Goal: Contribute content

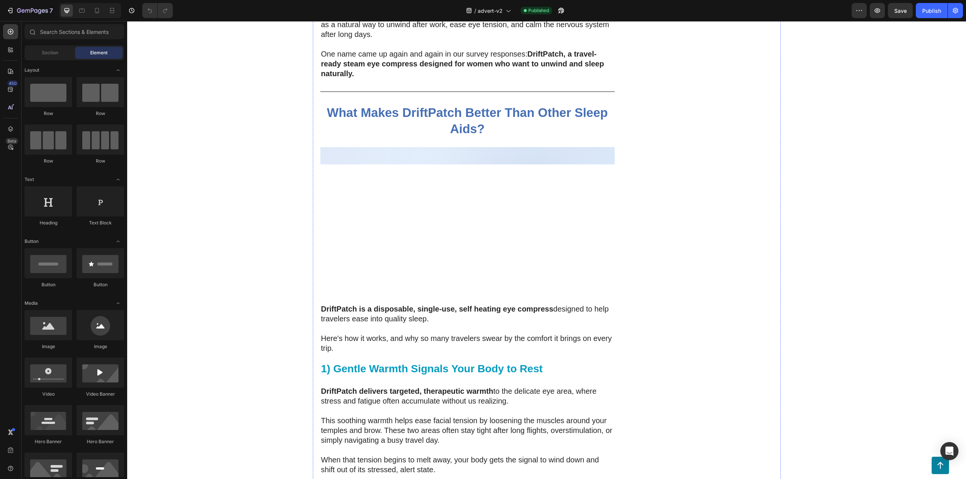
scroll to position [1610, 0]
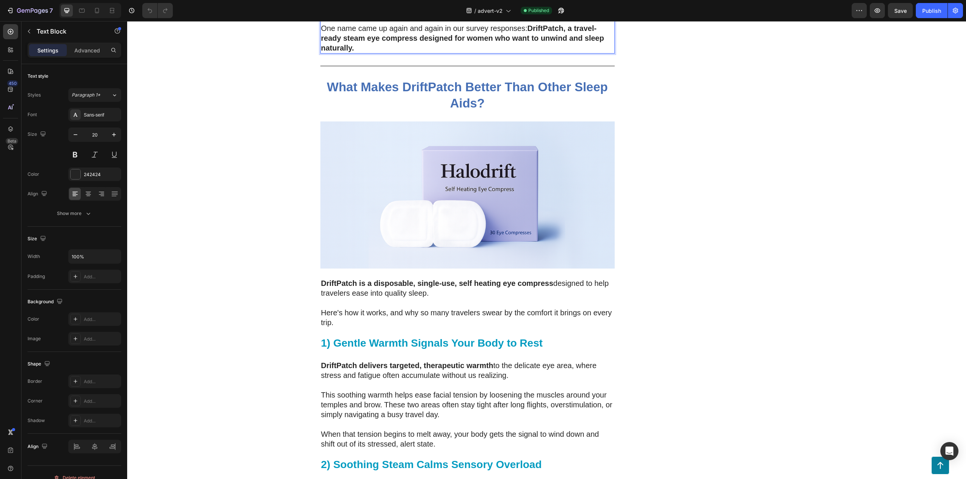
drag, startPoint x: 414, startPoint y: 264, endPoint x: 364, endPoint y: 266, distance: 49.5
click at [412, 53] on p "One name came up again and again in our survey responses: DriftPatch, a travel-…" at bounding box center [467, 37] width 293 height 29
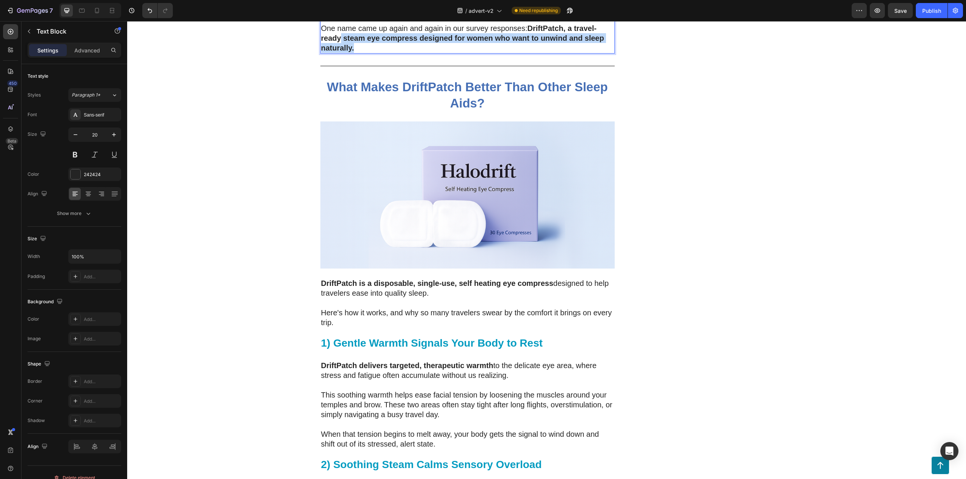
drag, startPoint x: 388, startPoint y: 319, endPoint x: 334, endPoint y: 308, distance: 55.4
click at [334, 53] on p "One name came up again and again in our survey responses: DriftPatch, a travel-…" at bounding box center [467, 37] width 293 height 29
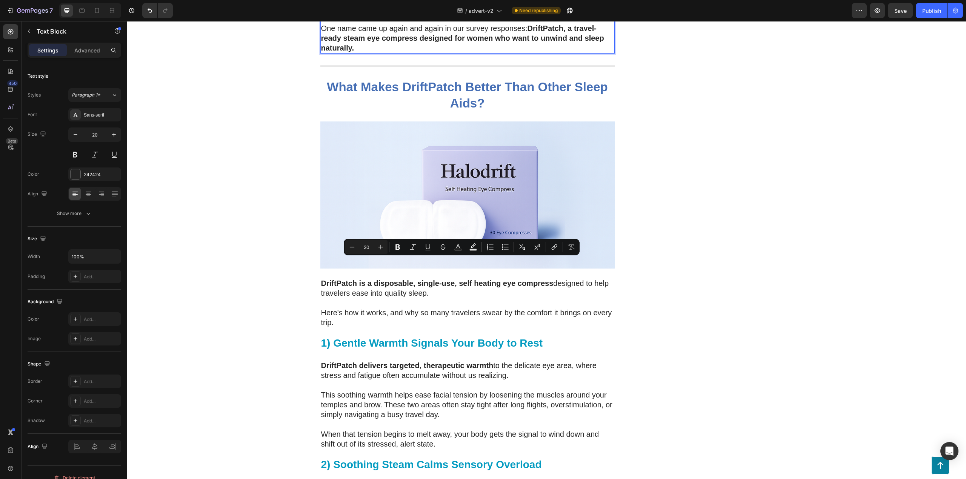
drag, startPoint x: 562, startPoint y: 281, endPoint x: 319, endPoint y: 257, distance: 244.7
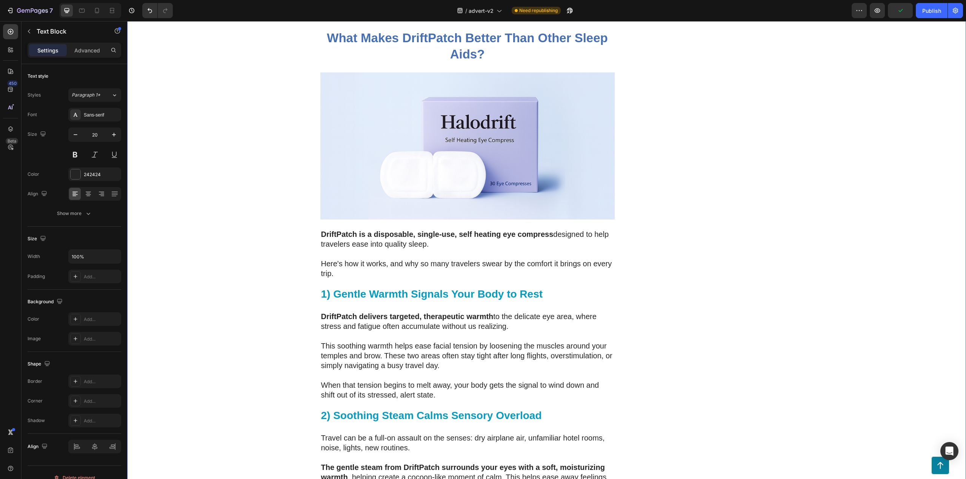
click at [811, 248] on div "200 Women Told Us How Bad Sleep Was Quietly Ruining Their Travels. One Small Up…" at bounding box center [546, 290] width 839 height 3656
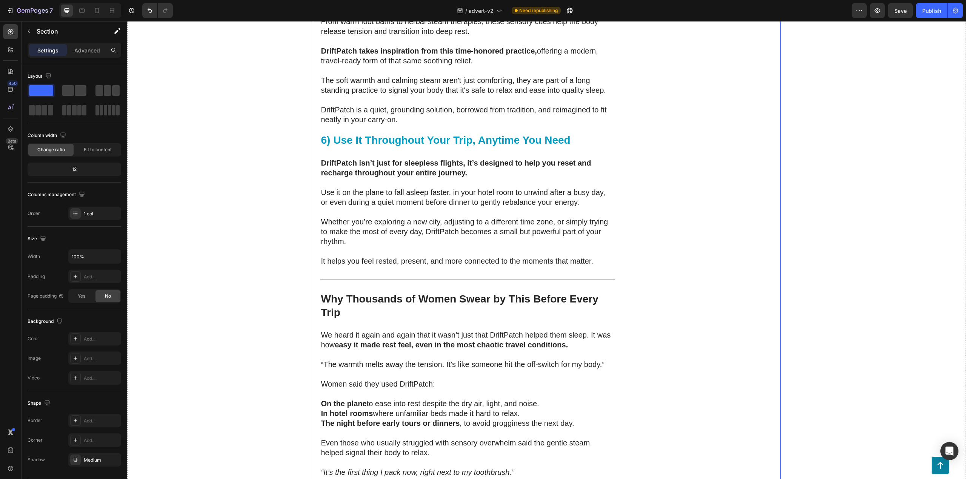
scroll to position [2566, 0]
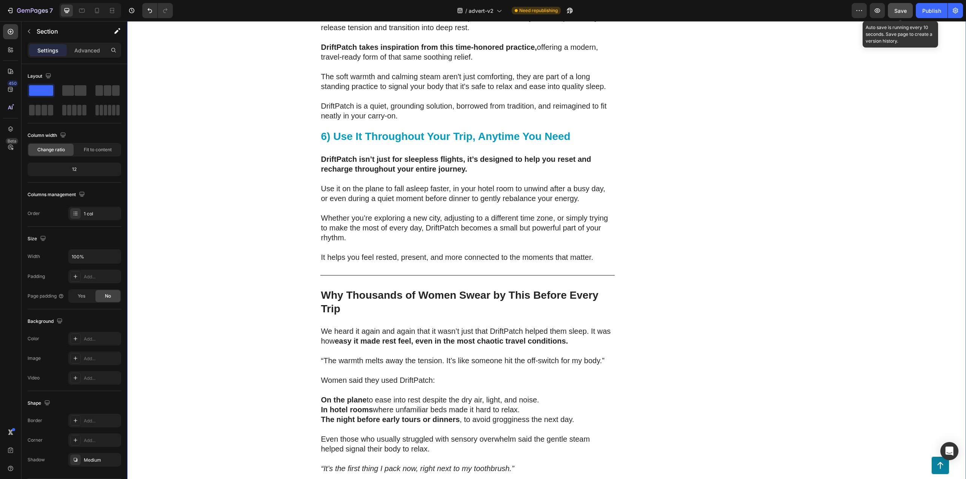
click at [904, 14] on button "Save" at bounding box center [900, 10] width 25 height 15
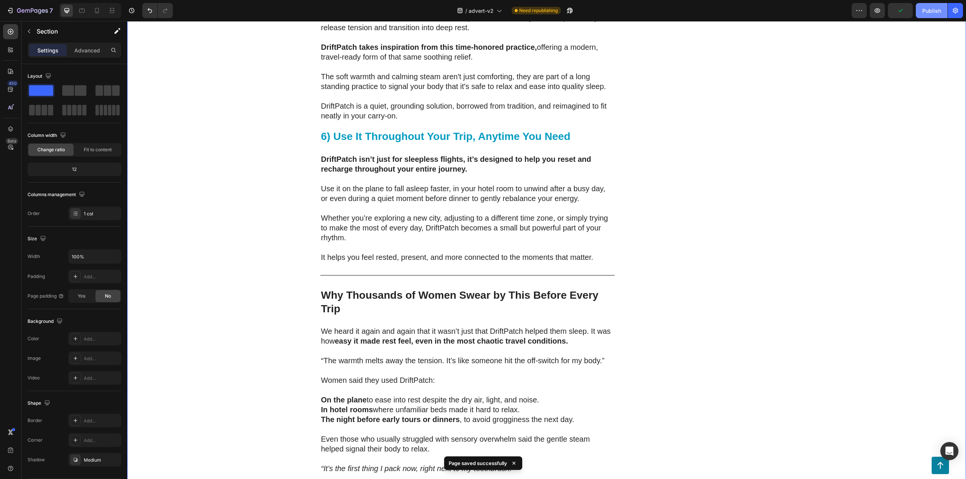
click at [927, 12] on div "Publish" at bounding box center [931, 11] width 19 height 8
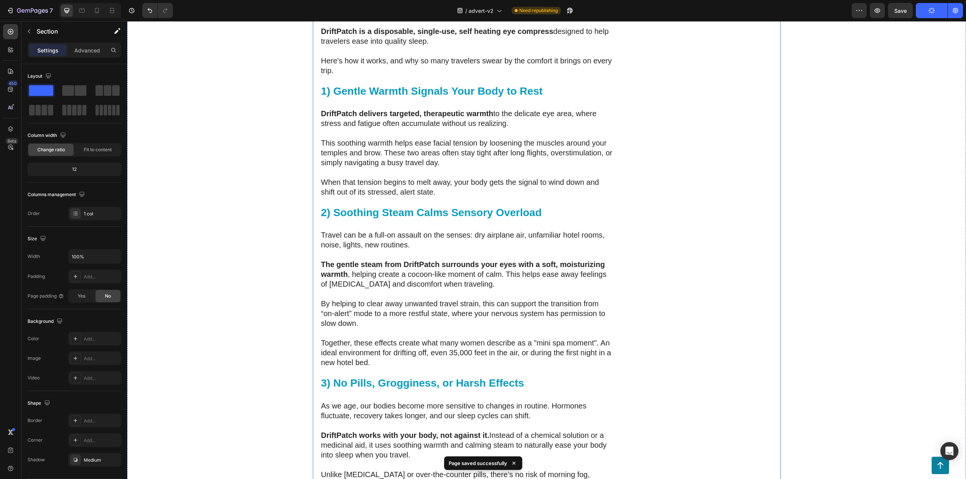
scroll to position [1811, 0]
